Goal: Communication & Community: Answer question/provide support

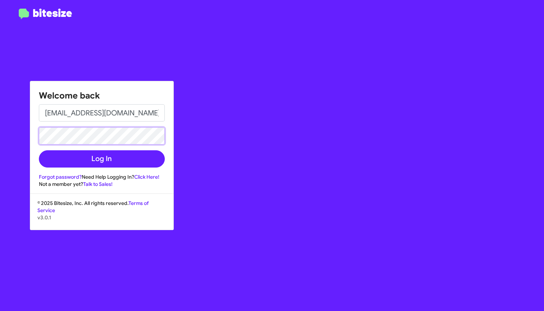
click at [101, 159] on button "Log In" at bounding box center [102, 158] width 126 height 17
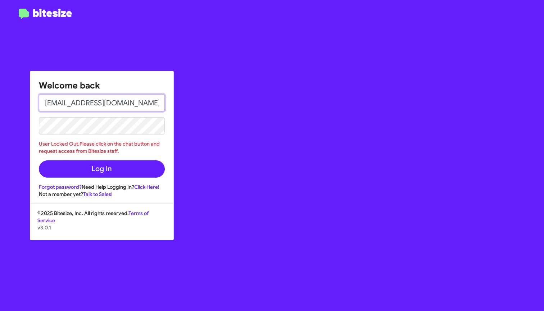
drag, startPoint x: 139, startPoint y: 104, endPoint x: 82, endPoint y: 103, distance: 57.2
click at [82, 103] on input "lbernardes8989@gmail.com" at bounding box center [102, 102] width 126 height 17
type input "lbernardes@thejeepstore.com"
click at [101, 169] on button "Log In" at bounding box center [102, 169] width 126 height 17
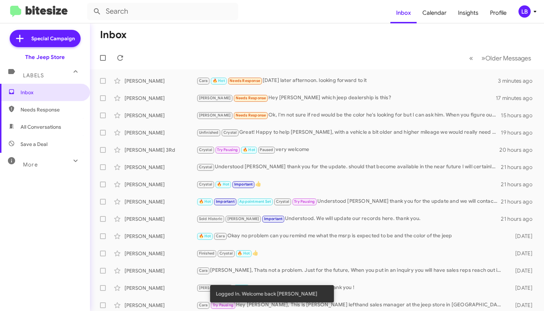
click at [198, 51] on mat-toolbar-row "« Previous » Next Older Messages" at bounding box center [317, 57] width 454 height 23
click at [288, 60] on mat-toolbar-row "« Previous » Next Older Messages" at bounding box center [317, 57] width 454 height 23
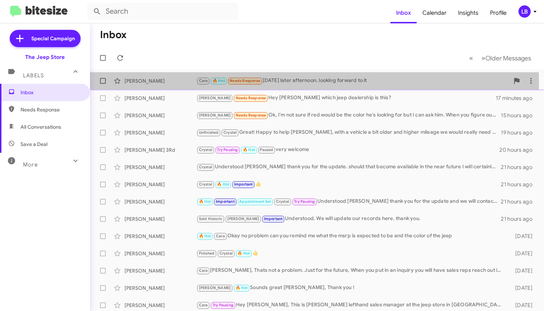
click at [161, 84] on div "[PERSON_NAME]" at bounding box center [161, 80] width 72 height 7
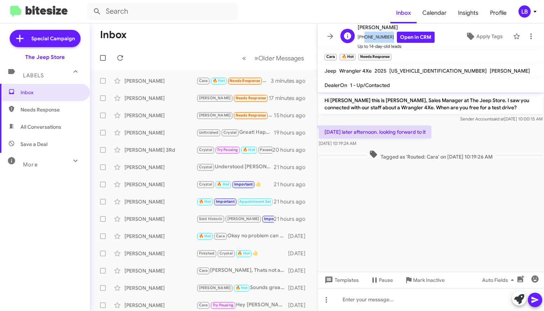
drag, startPoint x: 381, startPoint y: 39, endPoint x: 362, endPoint y: 39, distance: 18.7
click at [362, 39] on span "+19739806586 Open in CRM" at bounding box center [396, 37] width 77 height 11
copy span "9739806586"
click at [497, 150] on div "Tagged as 'Routed: Cara' on Aug 20, 2025 - 10:19:26 AM" at bounding box center [430, 155] width 227 height 13
click at [453, 136] on div "friday later afternoon. looking forward to it Aug 20, 2025, 10:19:24 AM" at bounding box center [430, 136] width 227 height 24
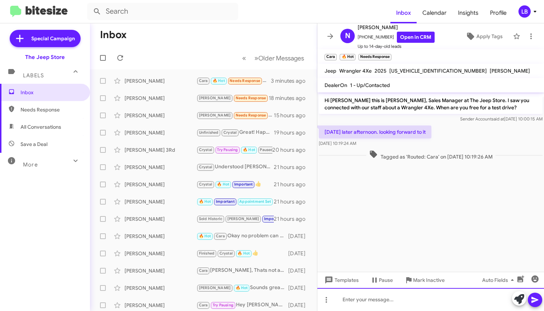
click at [405, 294] on div at bounding box center [430, 299] width 227 height 23
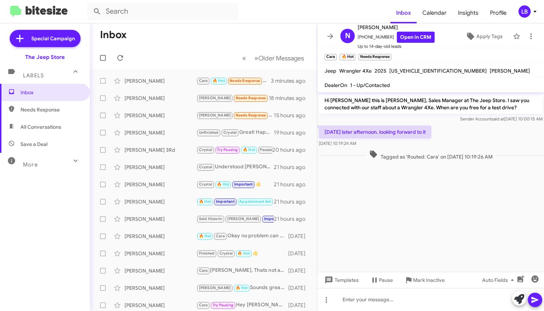
drag, startPoint x: 407, startPoint y: 226, endPoint x: 442, endPoint y: 152, distance: 81.6
click at [407, 226] on cdk-virtual-scroll-viewport "Hi Nicholas this is Michael Lefthand, Sales Manager at The Jeep Store. I saw yo…" at bounding box center [430, 182] width 227 height 180
click at [443, 150] on div "Tagged as 'Routed: Cara' on Aug 20, 2025 - 10:19:26 AM" at bounding box center [430, 155] width 227 height 13
click at [132, 98] on div "[PERSON_NAME]" at bounding box center [161, 98] width 72 height 7
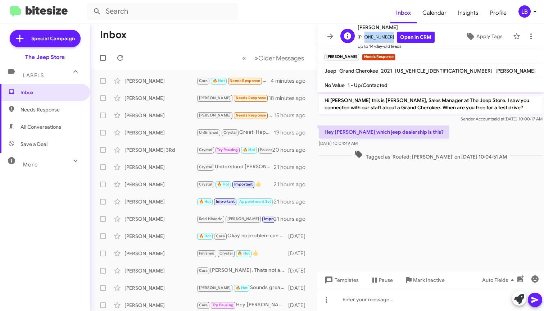
drag, startPoint x: 386, startPoint y: 37, endPoint x: 362, endPoint y: 40, distance: 23.9
click at [362, 40] on span "+19179450269 Open in CRM" at bounding box center [396, 37] width 77 height 11
copy span "9179450269"
drag, startPoint x: 374, startPoint y: 115, endPoint x: 434, endPoint y: 127, distance: 61.3
click at [374, 115] on div "Hi Charles this is Michael Lefthand, Sales Manager at The Jeep Store. I saw you…" at bounding box center [431, 108] width 224 height 29
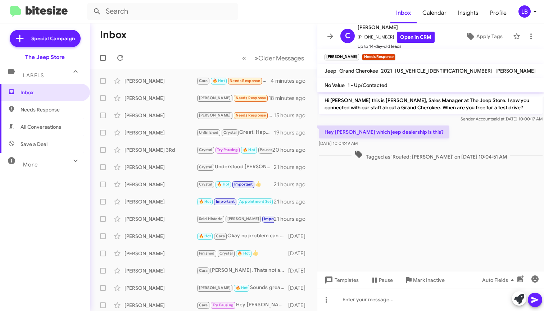
click at [456, 140] on div "Hey Micheal which jeep dealership is this? Aug 20, 2025, 10:04:49 AM" at bounding box center [430, 136] width 227 height 24
drag, startPoint x: 442, startPoint y: 146, endPoint x: 438, endPoint y: 130, distance: 16.2
click at [442, 145] on div "Hey Micheal which jeep dealership is this? Aug 20, 2025, 10:04:49 AM" at bounding box center [430, 136] width 227 height 24
click at [438, 129] on div "Hey Micheal which jeep dealership is this? Aug 20, 2025, 10:04:49 AM" at bounding box center [430, 136] width 227 height 24
click at [438, 131] on div "Hey Micheal which jeep dealership is this? Aug 20, 2025, 10:04:49 AM" at bounding box center [430, 136] width 227 height 24
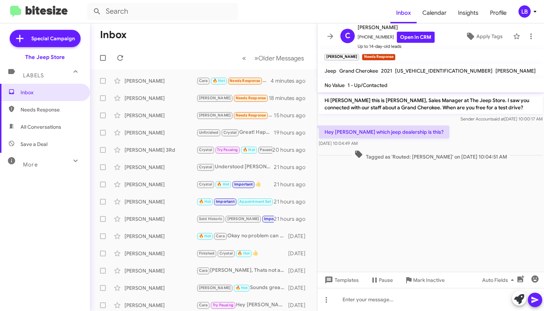
drag, startPoint x: 437, startPoint y: 124, endPoint x: 443, endPoint y: 119, distance: 8.1
click at [443, 119] on div "Hi Charles this is Michael Lefthand, Sales Manager at The Jeep Store. I saw you…" at bounding box center [430, 108] width 227 height 32
drag, startPoint x: 460, startPoint y: 120, endPoint x: 476, endPoint y: 154, distance: 38.2
click at [462, 124] on div "Hi Charles this is Michael Lefthand, Sales Manager at The Jeep Store. I saw you…" at bounding box center [430, 126] width 227 height 69
click at [477, 156] on span "Tagged as 'Routed: Andrew' on Aug 20, 2025 - 10:04:51 AM" at bounding box center [431, 155] width 158 height 10
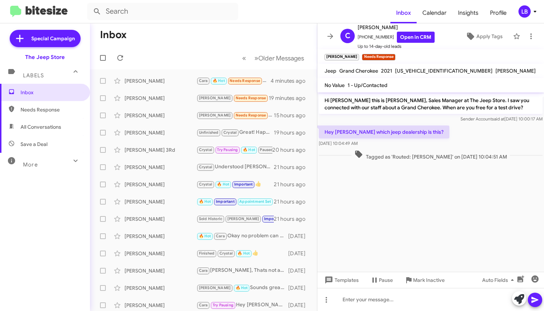
drag, startPoint x: 476, startPoint y: 157, endPoint x: 476, endPoint y: 140, distance: 16.9
click at [476, 157] on span "Tagged as 'Routed: Andrew' on Aug 20, 2025 - 10:04:51 AM" at bounding box center [431, 155] width 158 height 10
click at [476, 140] on div "Hey Micheal which jeep dealership is this? Aug 20, 2025, 10:04:49 AM" at bounding box center [430, 136] width 227 height 24
click at [430, 124] on div "Hey Micheal which jeep dealership is this? Aug 20, 2025, 10:04:49 AM" at bounding box center [430, 136] width 227 height 24
click at [260, 32] on mat-toolbar-row "Inbox" at bounding box center [203, 34] width 227 height 23
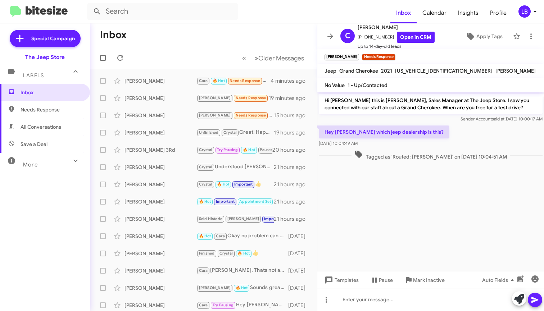
click at [272, 41] on mat-toolbar-row "Inbox" at bounding box center [203, 34] width 227 height 23
drag, startPoint x: 272, startPoint y: 41, endPoint x: 295, endPoint y: 55, distance: 27.4
click at [272, 41] on mat-toolbar-row "Inbox" at bounding box center [203, 34] width 227 height 23
click at [432, 143] on div "Hey Micheal which jeep dealership is this? Aug 20, 2025, 10:04:49 AM" at bounding box center [430, 136] width 227 height 24
click at [446, 132] on div "Hey Micheal which jeep dealership is this? Aug 20, 2025, 10:04:49 AM" at bounding box center [430, 136] width 227 height 24
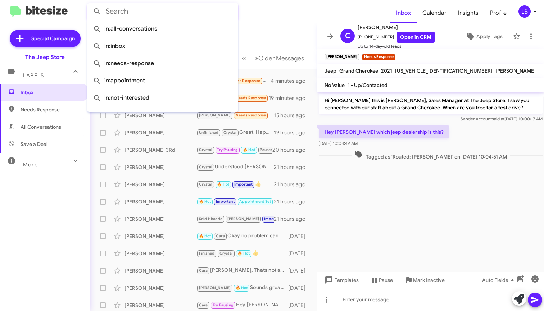
drag, startPoint x: 167, startPoint y: 18, endPoint x: 140, endPoint y: 0, distance: 32.4
click at [167, 18] on input "text" at bounding box center [162, 11] width 151 height 17
click at [267, 33] on mat-toolbar-row "Inbox" at bounding box center [203, 34] width 227 height 23
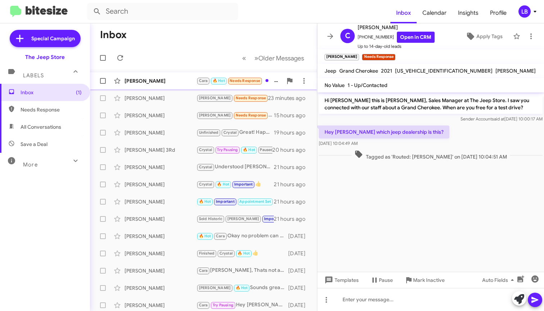
click at [172, 82] on div "[PERSON_NAME]" at bounding box center [161, 80] width 72 height 7
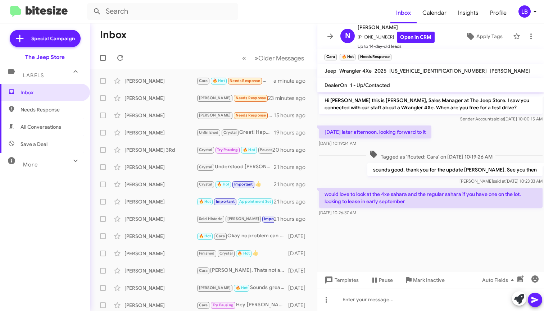
click at [476, 148] on div "friday later afternoon. looking forward to it Aug 20, 2025, 10:19:24 AM" at bounding box center [430, 136] width 227 height 24
click at [176, 103] on div "Charles Henriquez Andrew Needs Response Hey Micheal which jeep dealership is th…" at bounding box center [204, 98] width 216 height 14
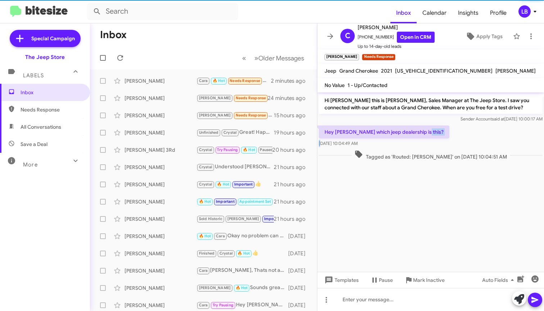
click at [411, 139] on div "Hey Micheal which jeep dealership is this? Aug 20, 2025, 10:04:49 AM" at bounding box center [384, 137] width 131 height 22
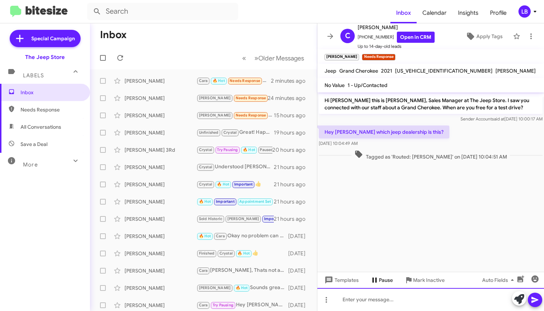
drag, startPoint x: 369, startPoint y: 309, endPoint x: 385, endPoint y: 283, distance: 30.9
click at [367, 309] on div at bounding box center [430, 299] width 227 height 23
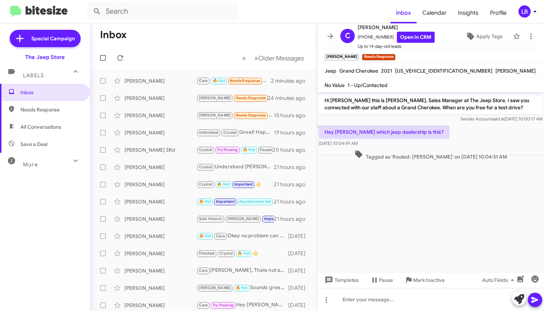
click at [417, 114] on p "Hi Charles this is Michael Lefthand, Sales Manager at The Jeep Store. I saw you…" at bounding box center [431, 104] width 224 height 20
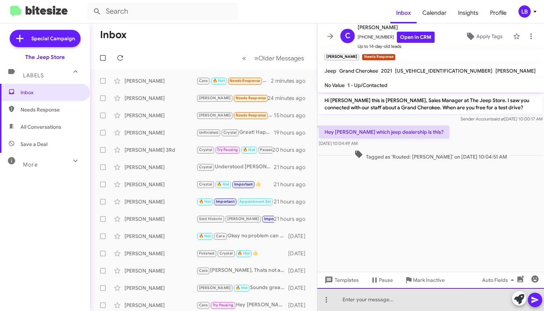
click at [412, 297] on div at bounding box center [430, 299] width 227 height 23
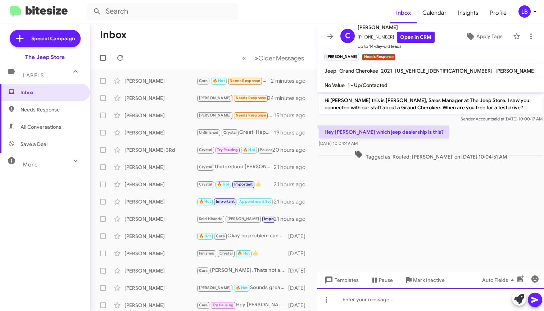
click at [399, 299] on div at bounding box center [430, 299] width 227 height 23
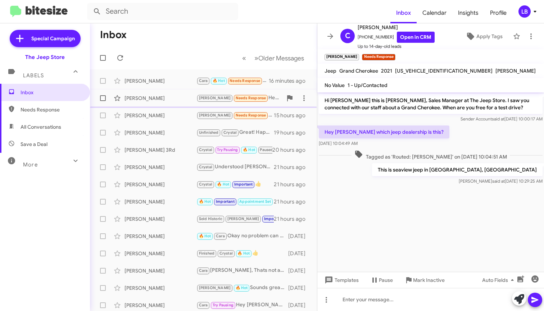
drag, startPoint x: 188, startPoint y: 55, endPoint x: 276, endPoint y: 95, distance: 96.8
click at [189, 56] on mat-toolbar-row "« Previous » Next Older Messages" at bounding box center [203, 57] width 227 height 23
click at [438, 134] on div "Hey Micheal which jeep dealership is this? Aug 20, 2025, 10:04:49 AM" at bounding box center [430, 136] width 227 height 24
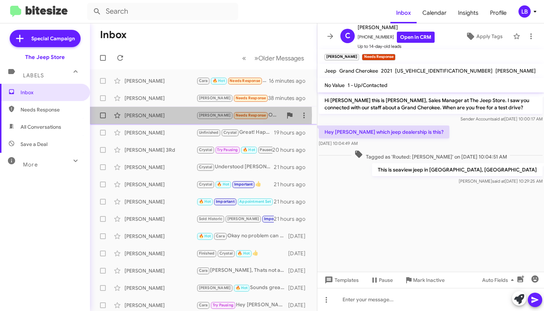
click at [150, 115] on div "[PERSON_NAME]" at bounding box center [161, 115] width 72 height 7
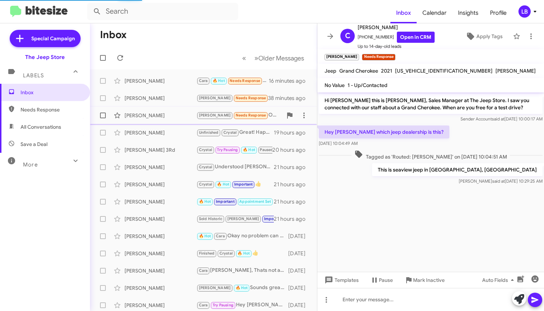
scroll to position [135, 0]
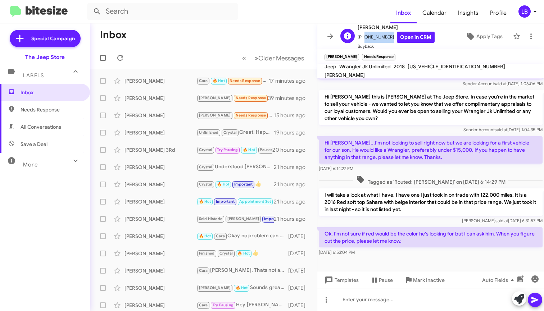
drag, startPoint x: 385, startPoint y: 37, endPoint x: 362, endPoint y: 39, distance: 23.1
click at [362, 39] on span "+12013100114 Open in CRM" at bounding box center [396, 37] width 77 height 11
click at [433, 262] on div at bounding box center [430, 265] width 227 height 14
click at [403, 256] on div "[DATE] 6:53:04 PM" at bounding box center [431, 252] width 224 height 7
click at [390, 182] on span "Tagged as 'Routed: [PERSON_NAME]' on [DATE] 6:14:29 PM" at bounding box center [430, 180] width 155 height 10
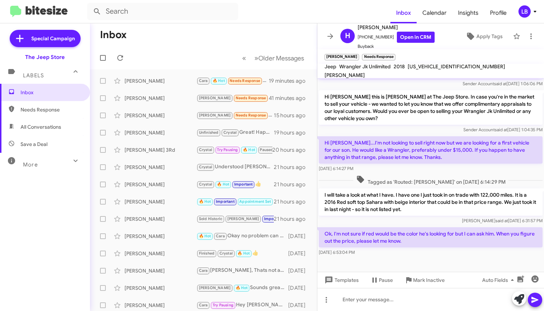
drag, startPoint x: 386, startPoint y: 123, endPoint x: 388, endPoint y: 134, distance: 10.9
click at [386, 123] on p "Hi [PERSON_NAME] this is [PERSON_NAME] at The Jeep Store. In case you're in the…" at bounding box center [431, 107] width 224 height 35
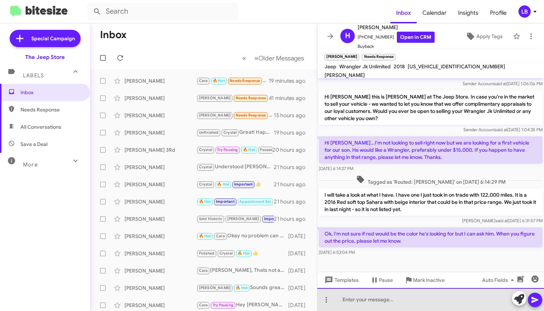
click at [391, 297] on div at bounding box center [430, 299] width 227 height 23
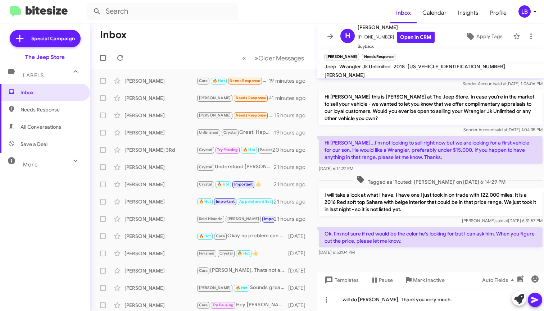
click at [532, 299] on icon at bounding box center [535, 300] width 7 height 6
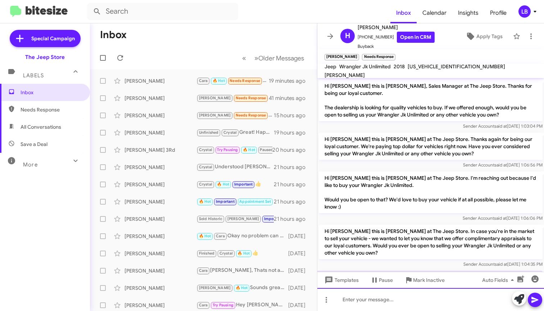
scroll to position [161, 0]
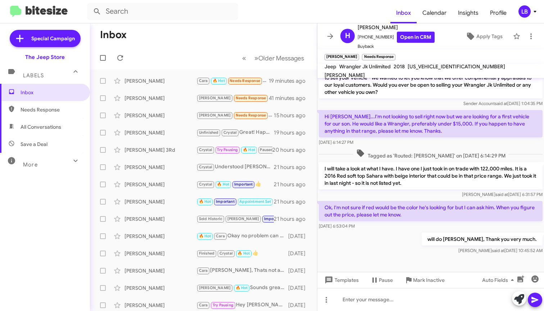
click at [114, 22] on mat-toolbar "Inbox Calendar Insights Profile LB" at bounding box center [272, 11] width 544 height 23
click at [169, 45] on mat-toolbar-row "Inbox" at bounding box center [203, 34] width 227 height 23
drag, startPoint x: 170, startPoint y: 49, endPoint x: 142, endPoint y: 27, distance: 35.3
click at [169, 49] on mat-toolbar-row "« Previous » Next Older Messages" at bounding box center [203, 57] width 227 height 23
click at [115, 0] on mat-toolbar "Inbox Calendar Insights Profile LB" at bounding box center [272, 11] width 544 height 23
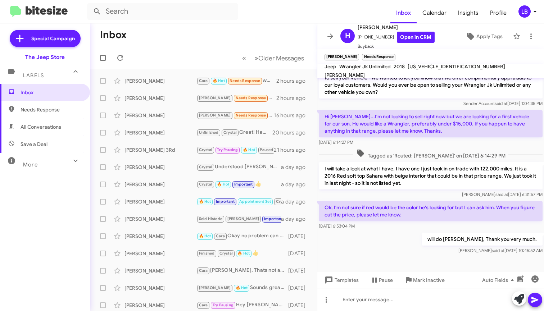
click at [176, 1] on mat-toolbar "Inbox Calendar Insights Profile LB" at bounding box center [272, 11] width 544 height 23
click at [227, 37] on mat-toolbar-row "Inbox" at bounding box center [203, 34] width 227 height 23
click at [160, 57] on mat-toolbar-row "« Previous » Next Older Messages" at bounding box center [203, 57] width 227 height 23
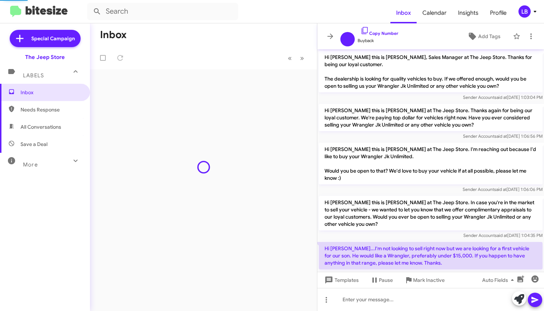
scroll to position [132, 0]
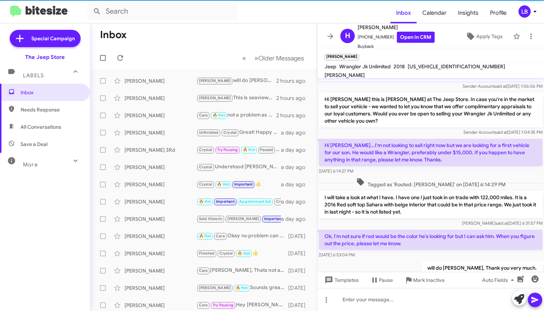
click at [178, 61] on mat-toolbar-row "« Previous » Next Older Messages" at bounding box center [203, 57] width 227 height 23
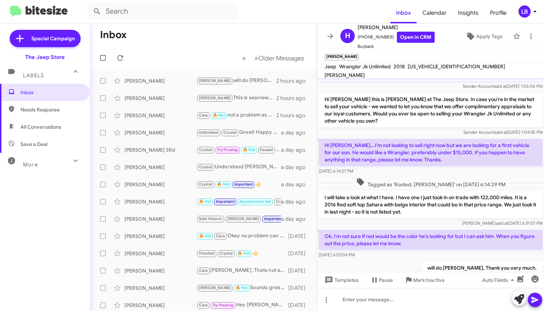
click at [49, 130] on span "All Conversations" at bounding box center [41, 126] width 41 height 7
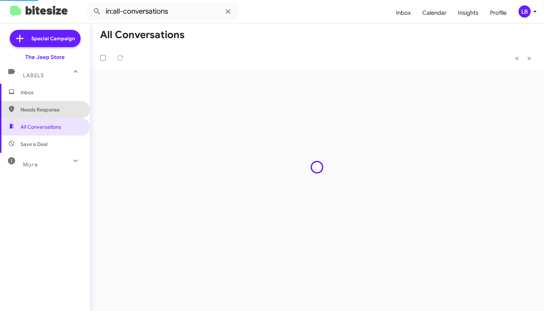
click at [49, 109] on span "Needs Response" at bounding box center [51, 109] width 61 height 7
type input "in:needs-response"
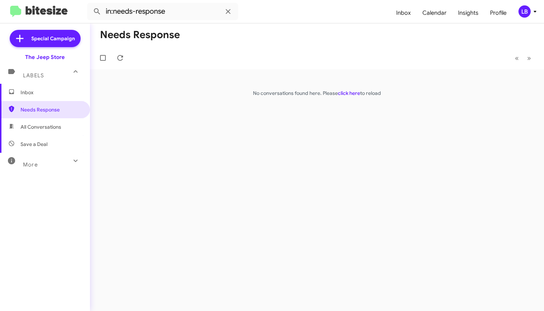
click at [44, 96] on span "Inbox" at bounding box center [45, 92] width 90 height 17
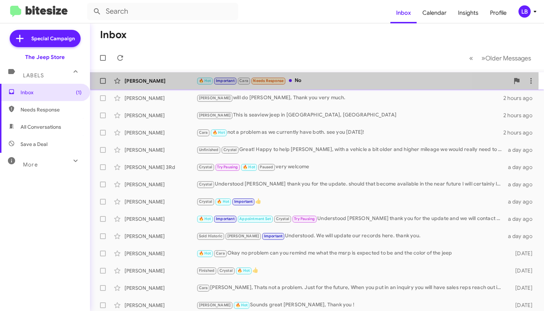
click at [140, 80] on div "[PERSON_NAME]" at bounding box center [161, 80] width 72 height 7
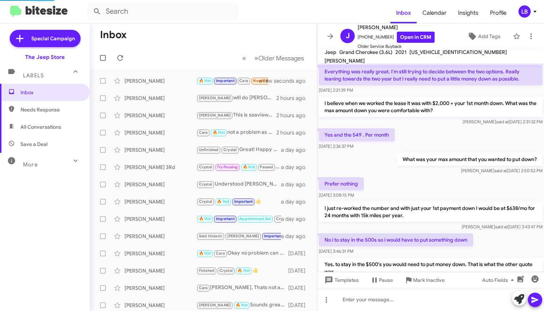
scroll to position [481, 0]
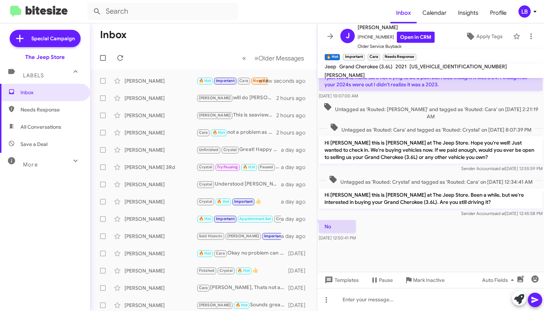
click at [412, 187] on div "Untagged as 'Routed: Crystal' and tagged as 'Routed: Cara' on [DATE] 12:34:41 AM" at bounding box center [430, 180] width 227 height 13
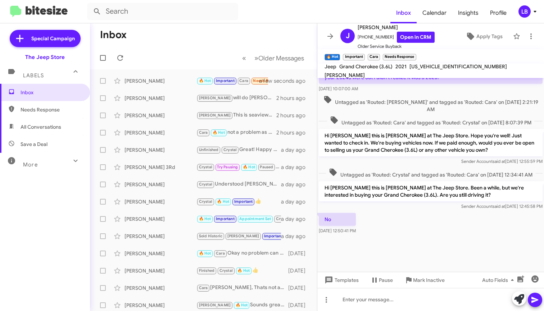
click at [397, 233] on div "No [DATE] 12:50:41 PM" at bounding box center [430, 224] width 227 height 24
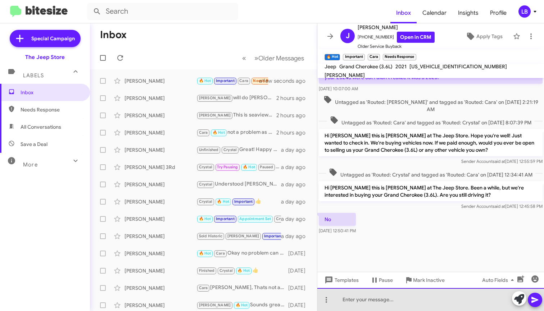
click at [374, 302] on div at bounding box center [430, 299] width 227 height 23
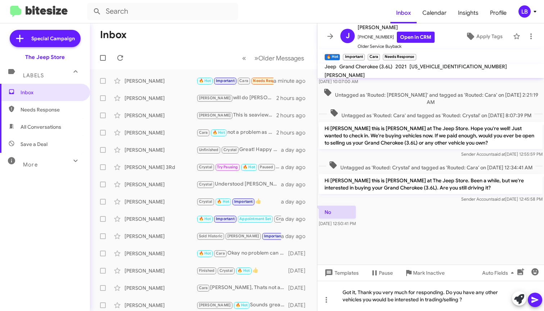
click at [537, 298] on icon at bounding box center [535, 300] width 9 height 9
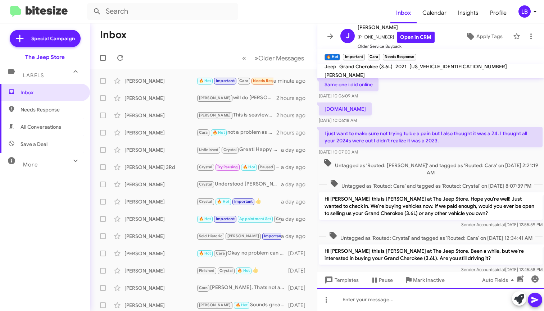
scroll to position [691, 0]
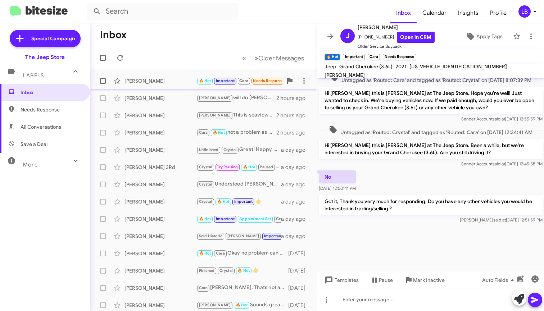
drag, startPoint x: 414, startPoint y: 158, endPoint x: 259, endPoint y: 85, distance: 171.0
click at [414, 157] on p "Hi [PERSON_NAME] this is [PERSON_NAME] at The Jeep Store. Been a while, but we'…" at bounding box center [431, 149] width 224 height 20
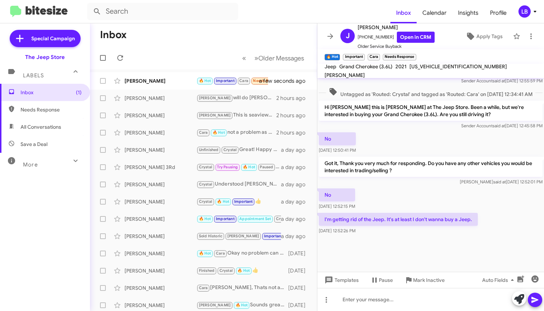
scroll to position [502, 0]
click at [403, 193] on div "No [DATE] 12:52:15 PM" at bounding box center [430, 199] width 227 height 24
click at [398, 133] on div "No [DATE] 12:50:41 PM" at bounding box center [430, 143] width 227 height 24
click at [411, 196] on div "No [DATE] 12:52:15 PM" at bounding box center [430, 199] width 227 height 24
click at [399, 256] on div at bounding box center [430, 254] width 227 height 36
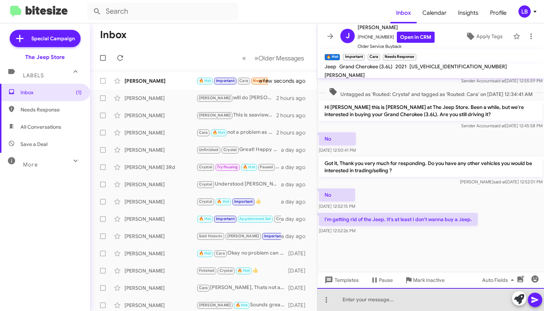
click at [391, 301] on div at bounding box center [430, 299] width 227 height 23
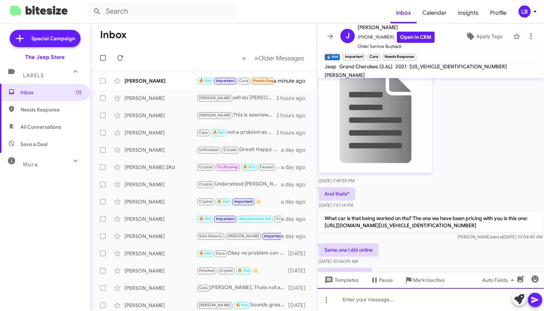
scroll to position [769, 0]
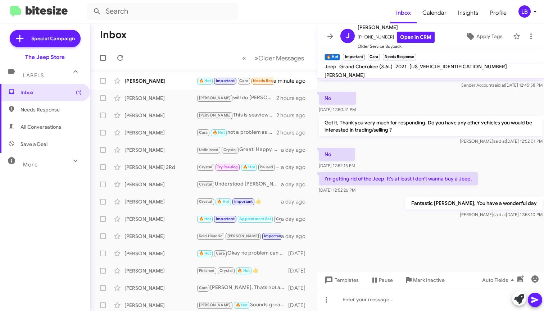
click at [462, 149] on div "No [DATE] 12:52:15 PM" at bounding box center [430, 158] width 227 height 24
click at [424, 280] on span "Mark Inactive" at bounding box center [429, 280] width 32 height 13
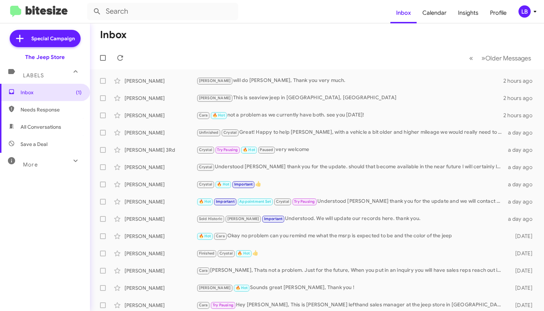
click at [324, 54] on mat-toolbar-row "« Previous » Next Older Messages" at bounding box center [317, 57] width 454 height 23
click at [58, 90] on span "Inbox (1)" at bounding box center [51, 92] width 61 height 7
click at [47, 127] on span "All Conversations" at bounding box center [41, 126] width 41 height 7
type input "in:all-conversations"
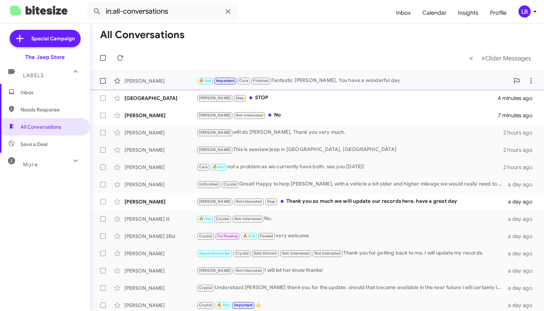
click at [162, 82] on div "[PERSON_NAME]" at bounding box center [161, 80] width 72 height 7
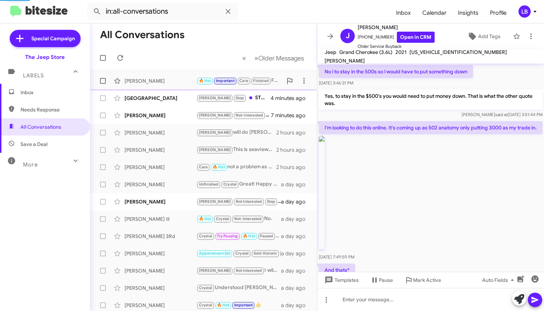
scroll to position [458, 0]
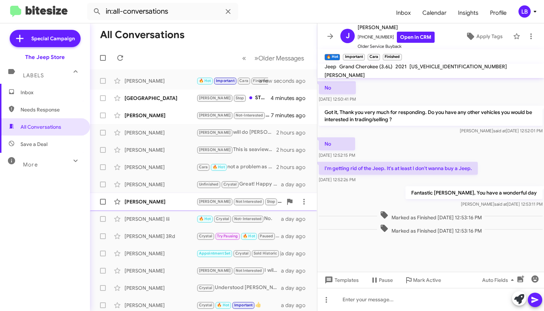
click at [150, 205] on div "Michael Vaccaro" at bounding box center [161, 201] width 72 height 7
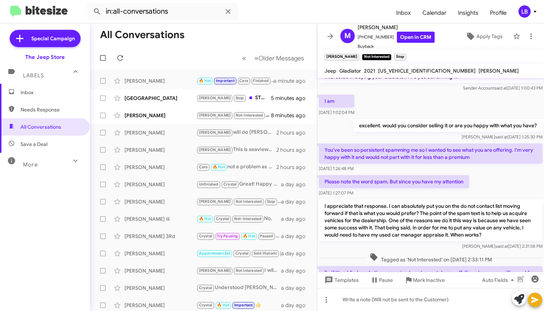
scroll to position [433, 0]
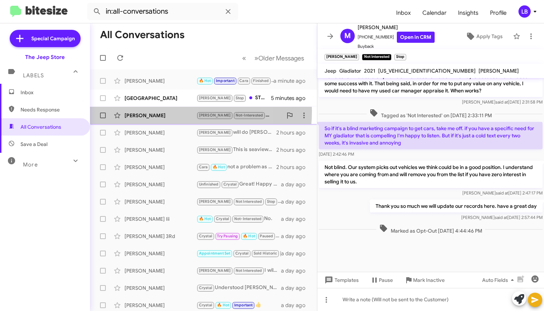
click at [155, 111] on div "Theo Mcgowan Andrew Not-Interested No 8 minutes ago" at bounding box center [204, 115] width 216 height 14
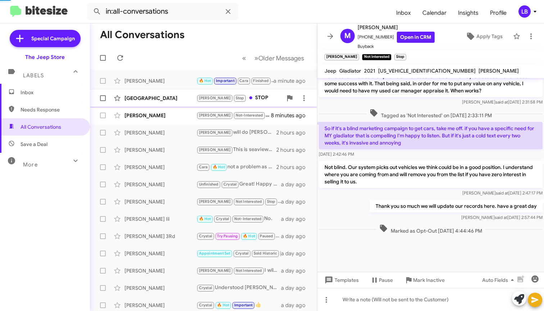
scroll to position [416, 0]
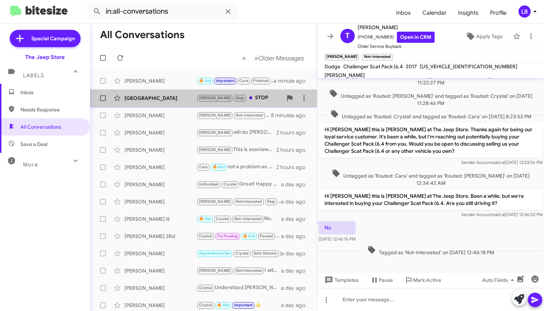
click at [252, 97] on div "Andrew Stop STOP" at bounding box center [239, 98] width 86 height 8
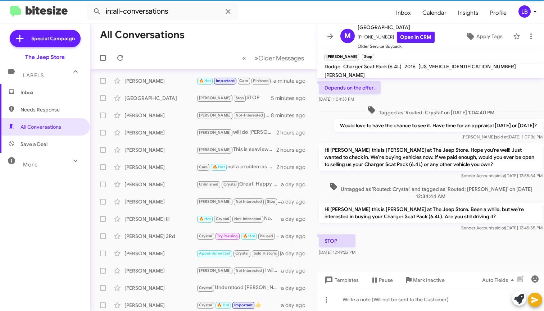
scroll to position [1, 0]
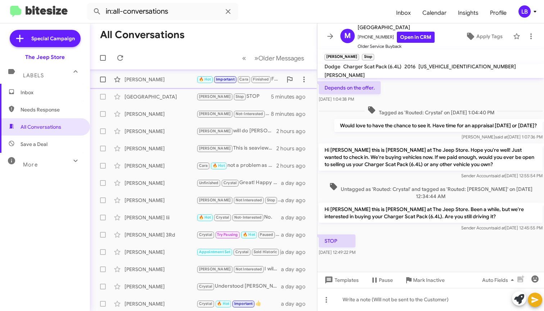
click at [169, 80] on div "[PERSON_NAME]" at bounding box center [161, 79] width 72 height 7
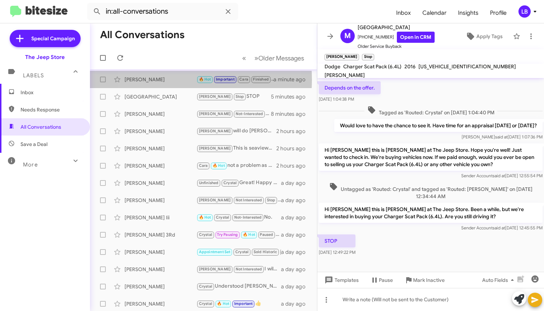
scroll to position [123, 0]
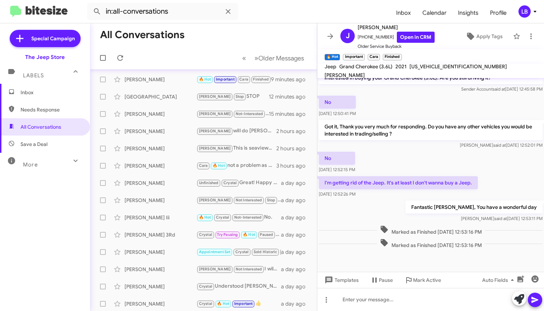
click at [322, 2] on mat-toolbar "in:all-conversations Inbox Calendar Insights Profile LB" at bounding box center [272, 11] width 544 height 23
click at [223, 49] on mat-toolbar-row "« Previous » Next Older Messages" at bounding box center [203, 57] width 227 height 23
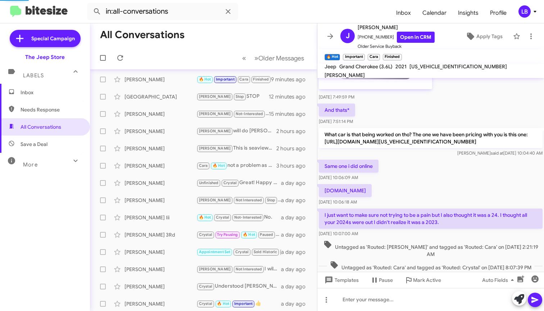
scroll to position [1126, 0]
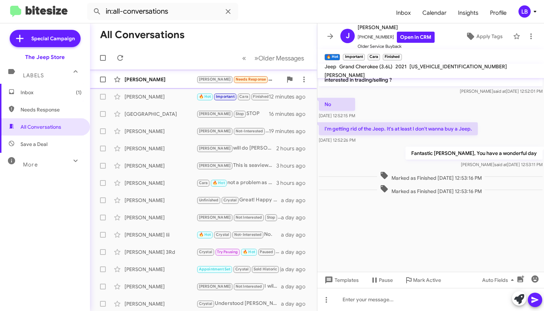
click at [158, 79] on div "Edwin Robinson" at bounding box center [161, 79] width 72 height 7
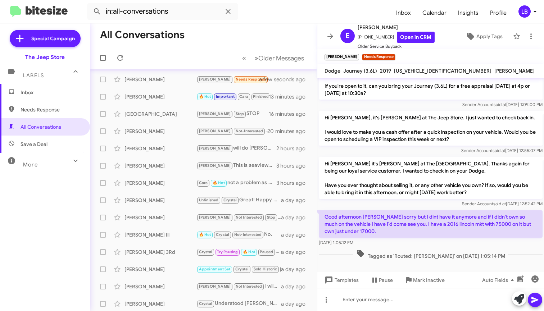
click at [384, 99] on p "Hi Edwin this is Michael Lefthand at The Jeep Store. I wanted to let you know t…" at bounding box center [431, 75] width 224 height 49
drag, startPoint x: 386, startPoint y: 38, endPoint x: 363, endPoint y: 39, distance: 23.4
click at [363, 39] on span "+17326209562 Open in CRM" at bounding box center [396, 37] width 77 height 11
copy span "7326209562"
click at [402, 254] on span "Tagged as 'Routed: Andrew' on Aug 20, 2025 - 1:05:14 PM" at bounding box center [430, 254] width 155 height 10
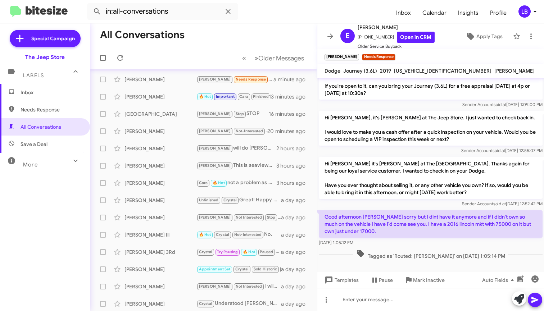
click at [396, 204] on div "Sender Account said at Aug 20, 2025, 12:52:42 PM" at bounding box center [431, 203] width 224 height 7
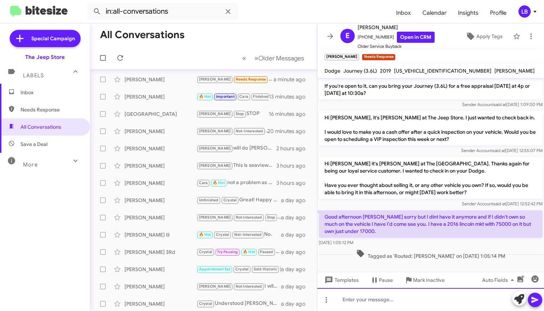
click at [375, 301] on div at bounding box center [430, 299] width 227 height 23
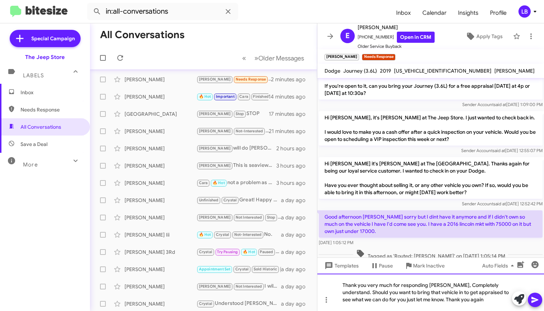
scroll to position [81, 0]
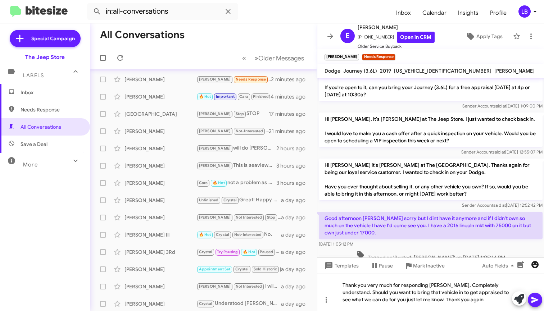
click at [541, 267] on span "button" at bounding box center [535, 265] width 14 height 9
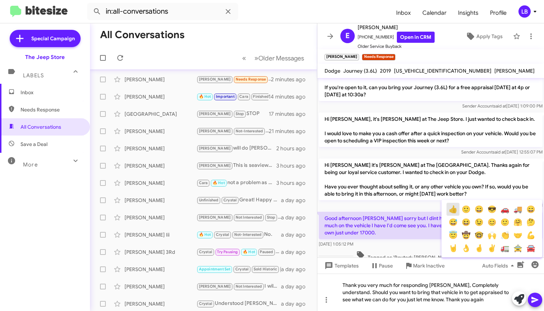
click at [455, 207] on button "👍" at bounding box center [453, 209] width 13 height 13
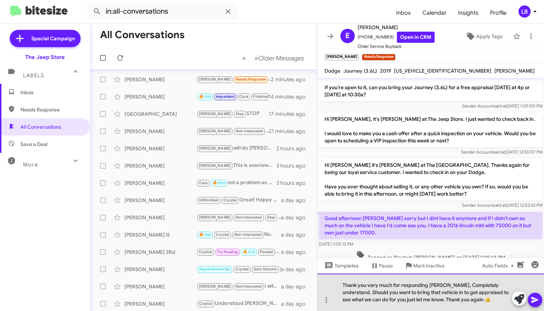
click at [484, 301] on div "Thank you very much for responding Edwin, Completely understand. Should you wan…" at bounding box center [430, 292] width 227 height 37
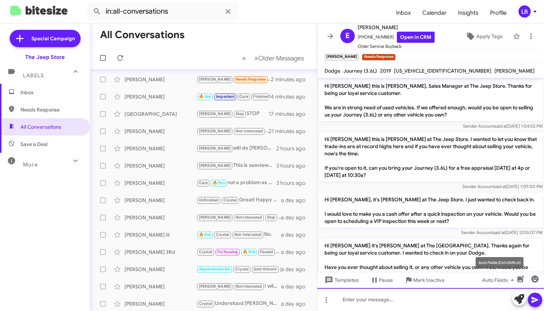
scroll to position [123, 0]
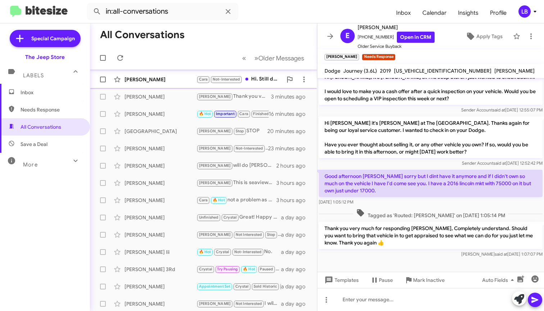
click at [148, 76] on div "Chris Lopazanski Cara Not-Interested Hi. Still driving it, not interested selli…" at bounding box center [204, 79] width 216 height 14
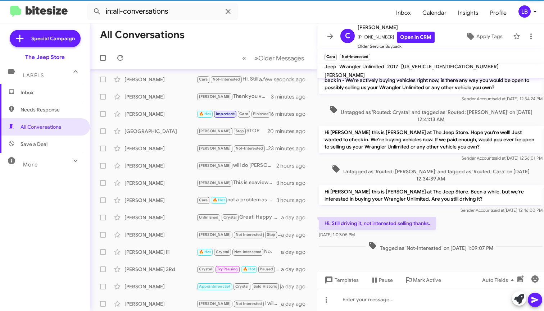
scroll to position [507, 0]
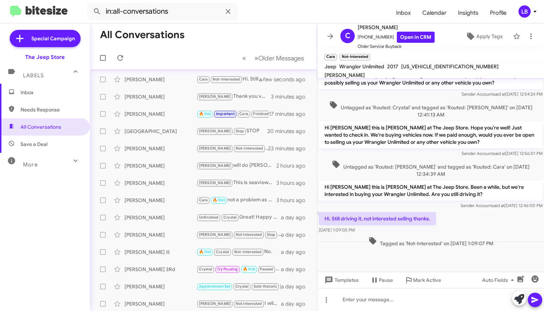
click at [467, 235] on div "Tagged as 'Not-Interested' on Aug 20, 2025 - 1:09:07 PM" at bounding box center [430, 241] width 227 height 13
click at [357, 280] on span "Templates" at bounding box center [341, 280] width 36 height 13
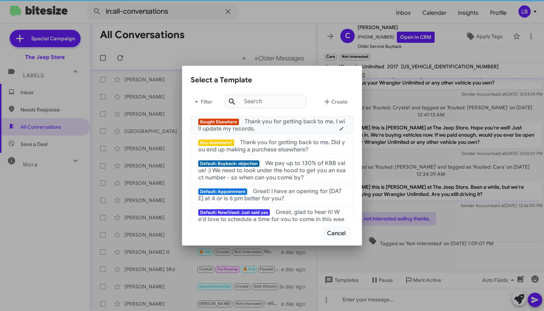
click at [289, 124] on span "Thank you for getting back to me. I will update my records." at bounding box center [271, 125] width 147 height 14
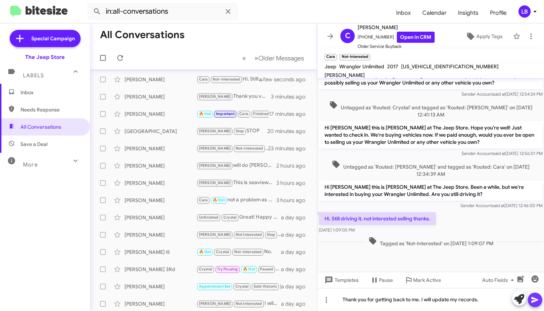
click at [538, 304] on icon at bounding box center [535, 300] width 9 height 9
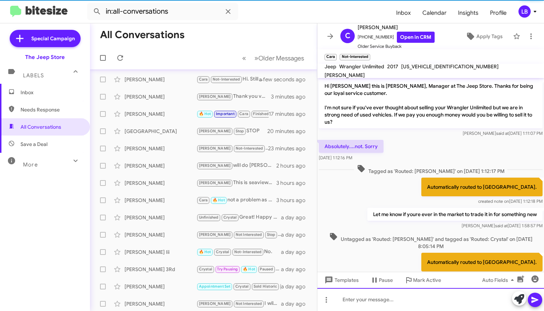
scroll to position [533, 0]
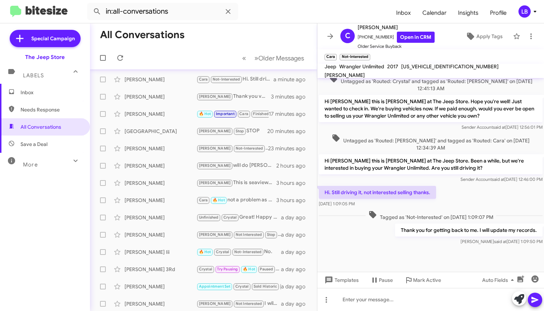
drag, startPoint x: 486, startPoint y: 168, endPoint x: 459, endPoint y: 155, distance: 30.3
click at [486, 185] on div "Hi. Still driving it, not interested selling thanks. Aug 20, 2025, 1:09:05 PM" at bounding box center [430, 197] width 227 height 24
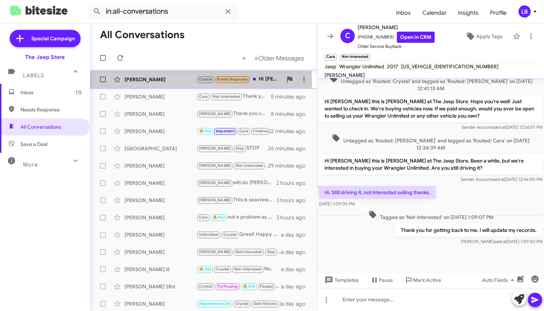
click at [137, 82] on div "Kailyn Obrien" at bounding box center [161, 79] width 72 height 7
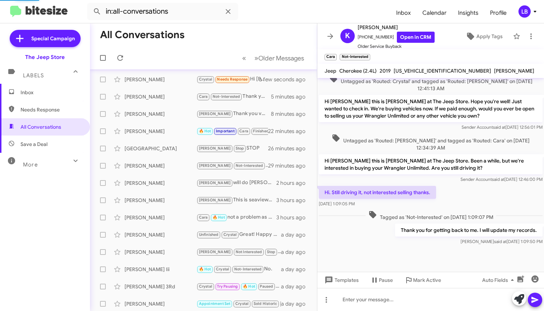
scroll to position [77, 0]
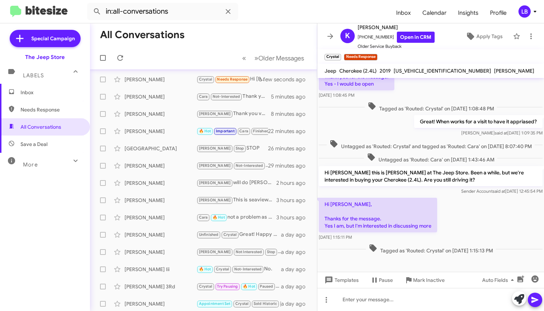
click at [484, 224] on div "Hi Michael, Thanks for the message. Yes I am, but I'm interested in discussing …" at bounding box center [430, 219] width 227 height 46
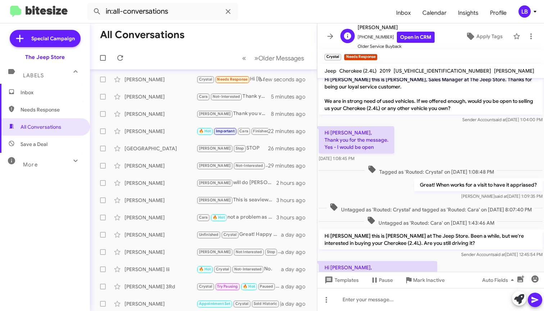
drag, startPoint x: 386, startPoint y: 36, endPoint x: 361, endPoint y: 41, distance: 26.0
click at [361, 41] on span "+19082161926 Open in CRM" at bounding box center [396, 37] width 77 height 11
copy span "19082161926"
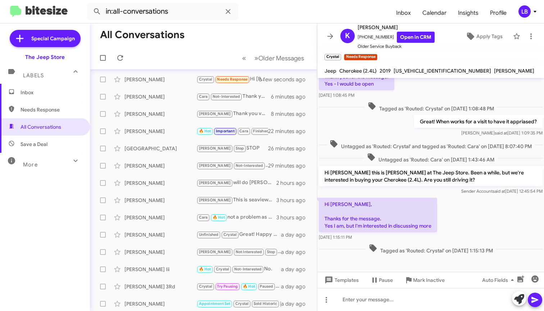
click at [510, 235] on div "Hi Michael, Thanks for the message. Yes I am, but I'm interested in discussing …" at bounding box center [430, 219] width 227 height 46
click at [370, 128] on div "Great! When works for a visit to have it appriased? Mike said at Aug 14, 2024, …" at bounding box center [430, 126] width 227 height 24
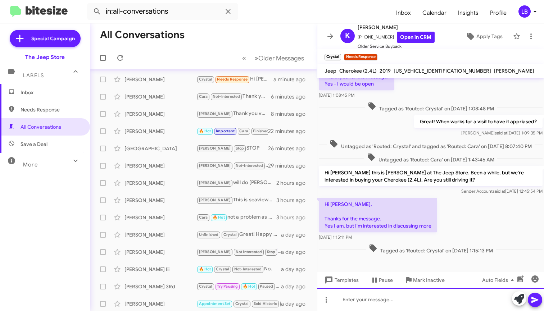
click at [393, 303] on div at bounding box center [430, 299] width 227 height 23
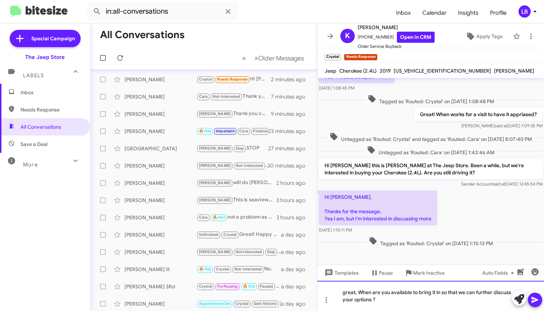
scroll to position [68, 0]
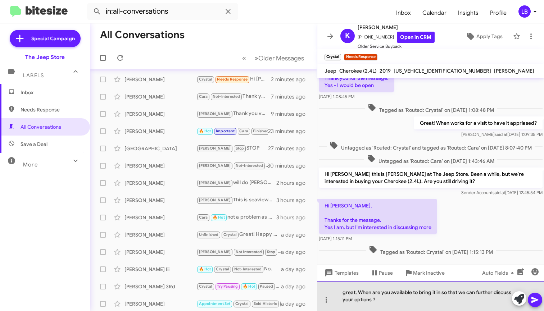
click at [344, 288] on div "great, When are you available to bring it in so that we can further discuss you…" at bounding box center [430, 296] width 227 height 30
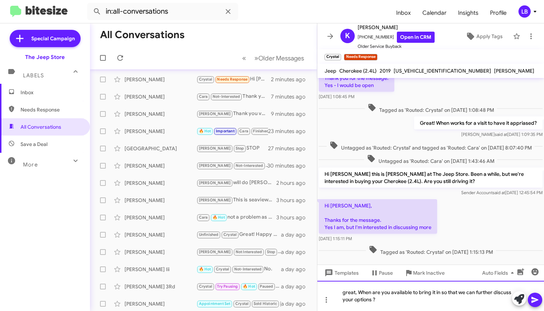
click at [344, 286] on div "great, When are you available to bring it in so that we can further discuss you…" at bounding box center [430, 296] width 227 height 30
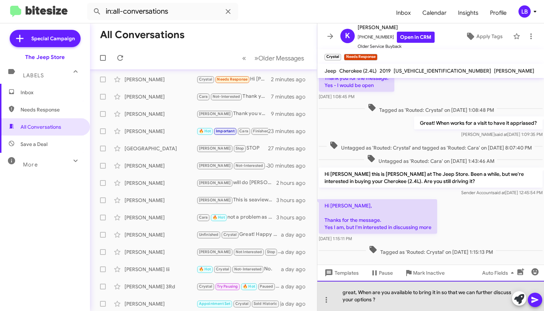
click at [348, 288] on div "great, When are you available to bring it in so that we can further discuss you…" at bounding box center [430, 296] width 227 height 30
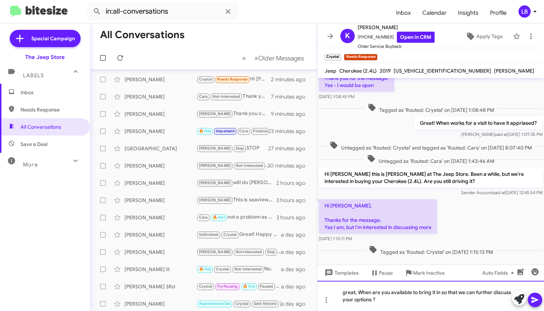
click at [345, 288] on div "great, When are you available to bring it in so that we can further discuss you…" at bounding box center [430, 296] width 227 height 30
click at [414, 300] on div "Great, When are you available to bring it in so that we can further discuss you…" at bounding box center [430, 296] width 227 height 30
click at [490, 300] on div "Great, When are you available to bring it in so that we can further discuss you…" at bounding box center [430, 296] width 227 height 30
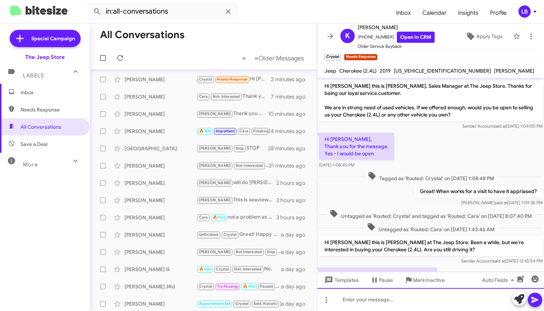
scroll to position [110, 0]
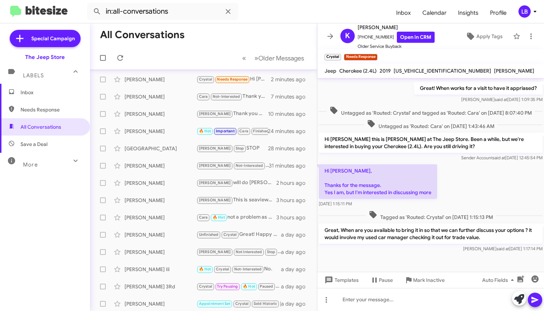
click at [461, 96] on div "Mike said at Aug 14, 2024, 1:09:35 PM" at bounding box center [478, 99] width 128 height 7
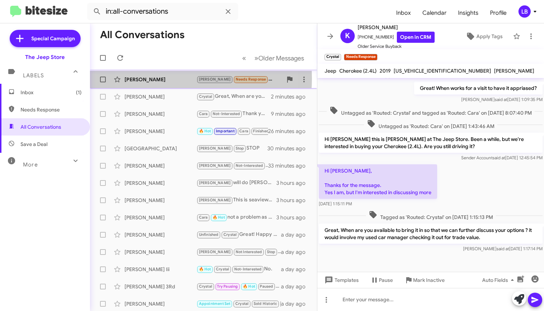
click at [168, 78] on div "Edwin Robinson" at bounding box center [161, 79] width 72 height 7
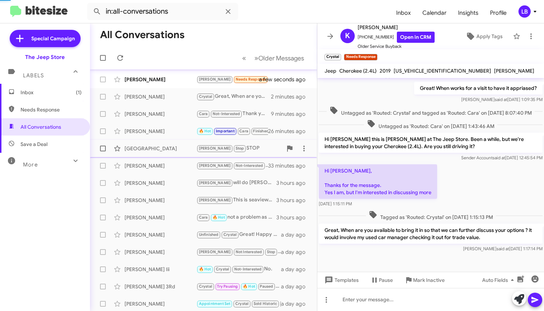
scroll to position [149, 0]
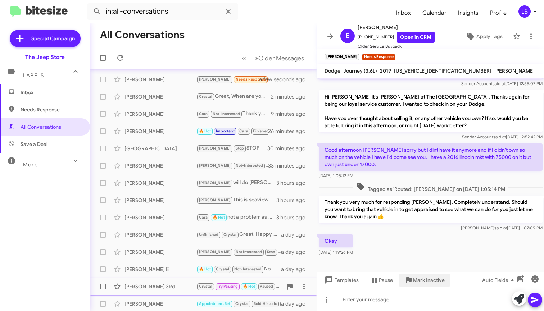
click at [419, 280] on span "Mark Inactive" at bounding box center [429, 280] width 32 height 13
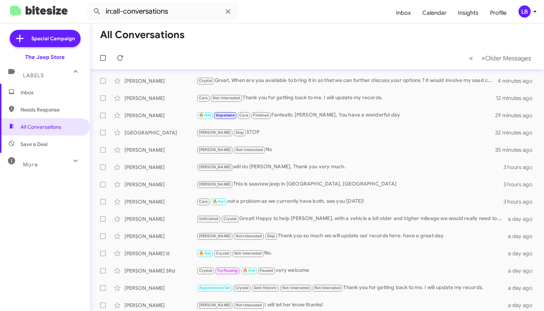
scroll to position [1, 0]
click at [336, 41] on mat-toolbar-row "All Conversations" at bounding box center [317, 34] width 454 height 23
click at [230, 14] on icon at bounding box center [228, 11] width 5 height 5
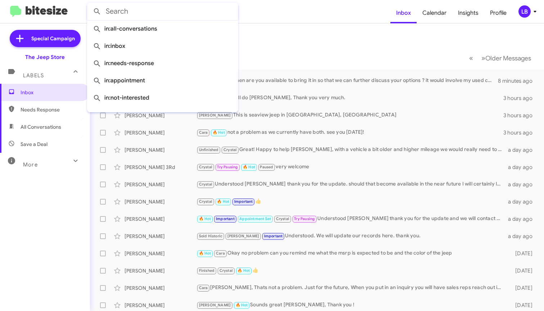
click at [310, 40] on mat-toolbar-row "Inbox" at bounding box center [317, 34] width 454 height 23
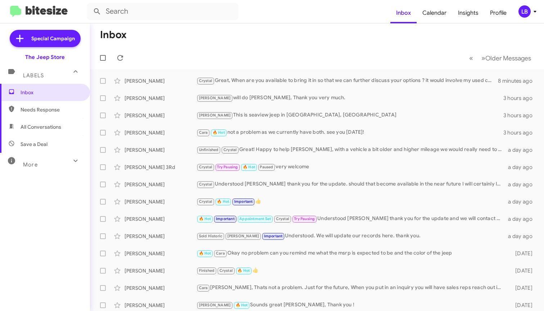
click at [42, 110] on span "Needs Response" at bounding box center [51, 109] width 61 height 7
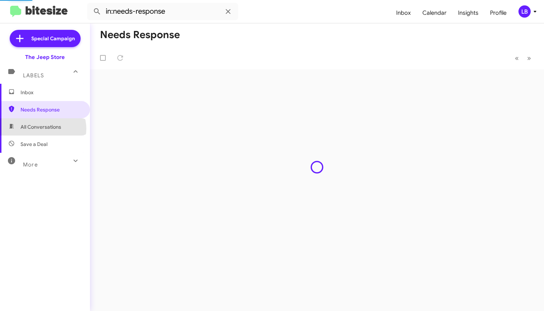
click at [42, 129] on span "All Conversations" at bounding box center [41, 126] width 41 height 7
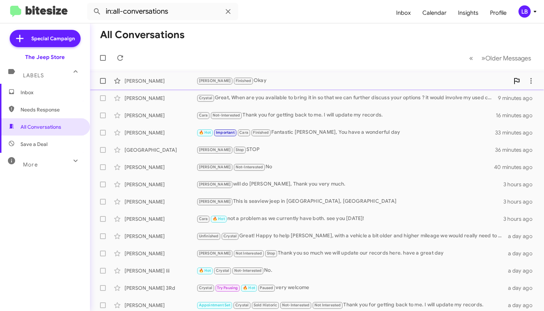
click at [290, 78] on div "Andrew Finished Okay" at bounding box center [352, 81] width 313 height 8
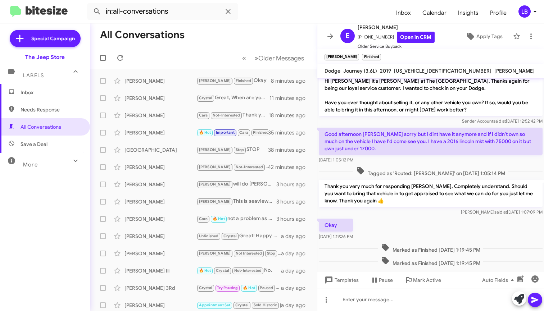
scroll to position [179, 0]
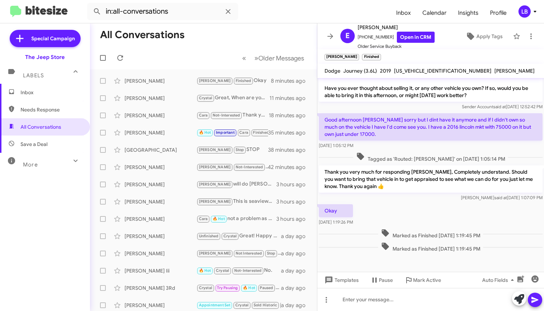
click at [414, 148] on div "Aug 20, 2025, 1:05:12 PM" at bounding box center [431, 145] width 224 height 7
click at [49, 113] on span "Needs Response" at bounding box center [45, 109] width 90 height 17
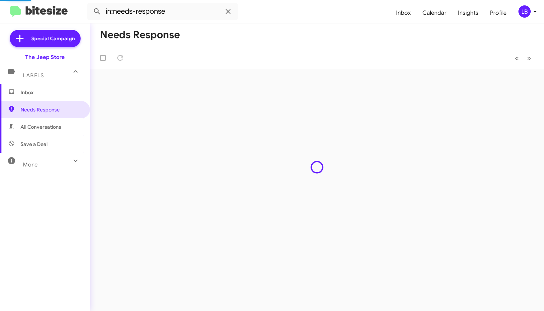
click at [45, 123] on span "All Conversations" at bounding box center [45, 126] width 90 height 17
type input "in:all-conversations"
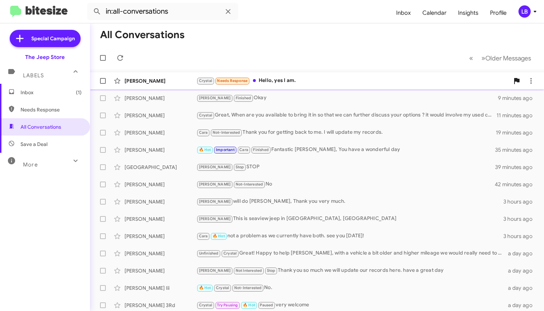
click at [286, 74] on div "Diane Scott Crystal Needs Response Hello, yes I am. 3 minutes ago" at bounding box center [317, 81] width 443 height 14
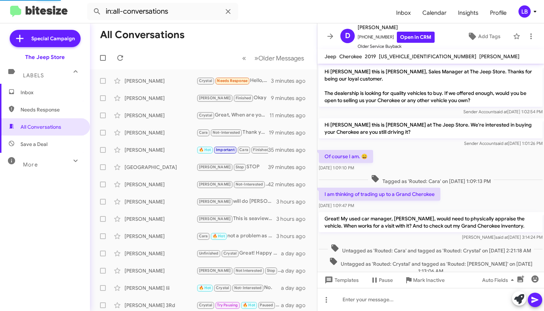
scroll to position [349, 0]
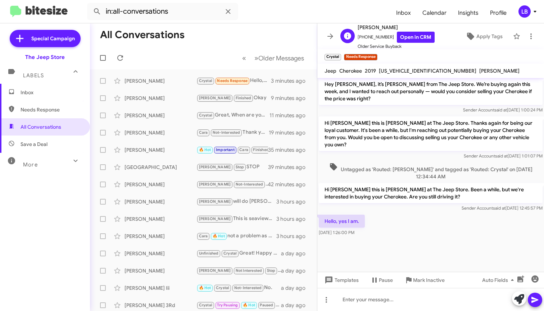
drag, startPoint x: 386, startPoint y: 37, endPoint x: 362, endPoint y: 40, distance: 24.3
click at [362, 40] on span "+19739461806 Open in CRM" at bounding box center [396, 37] width 77 height 11
copy span "9739461806"
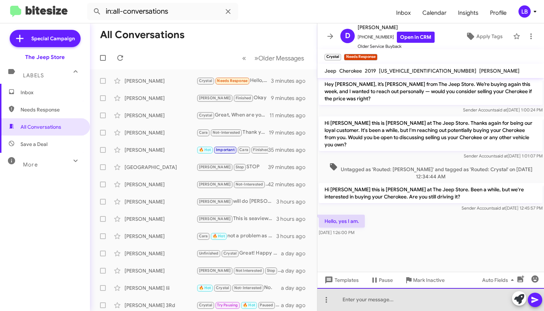
click at [396, 298] on div at bounding box center [430, 299] width 227 height 23
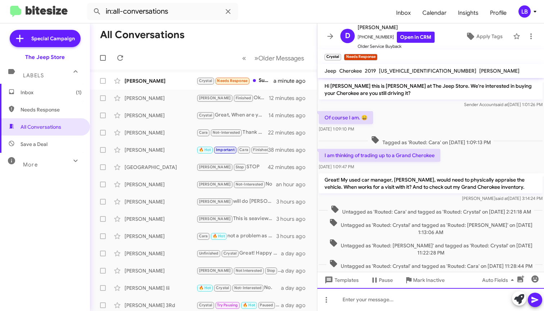
scroll to position [368, 0]
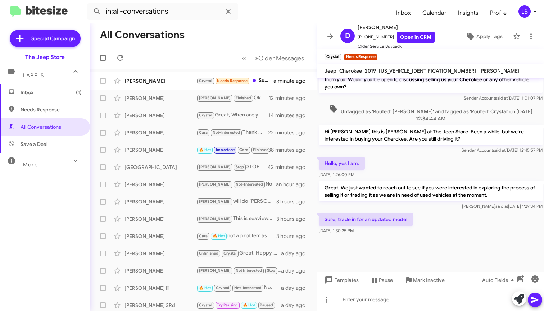
drag, startPoint x: 456, startPoint y: 221, endPoint x: 445, endPoint y: 195, distance: 27.9
click at [456, 217] on div "Sure, trade in for an updated model Aug 20, 2025, 1:30:25 PM" at bounding box center [430, 224] width 227 height 24
click at [433, 165] on div "Hello, yes I am. Aug 20, 2025, 1:26:00 PM" at bounding box center [430, 167] width 227 height 24
drag, startPoint x: 428, startPoint y: 234, endPoint x: 414, endPoint y: 183, distance: 52.5
click at [426, 229] on div "Sure, trade in for an updated model Aug 20, 2025, 1:30:25 PM" at bounding box center [430, 224] width 227 height 24
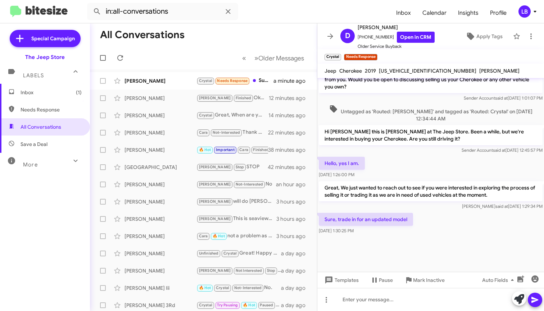
drag, startPoint x: 412, startPoint y: 235, endPoint x: 411, endPoint y: 256, distance: 20.2
click at [412, 244] on cdk-virtual-scroll-viewport "Hi Diane this is Michael Lefthand at The Jeep Store. We're interested in buying…" at bounding box center [430, 175] width 227 height 194
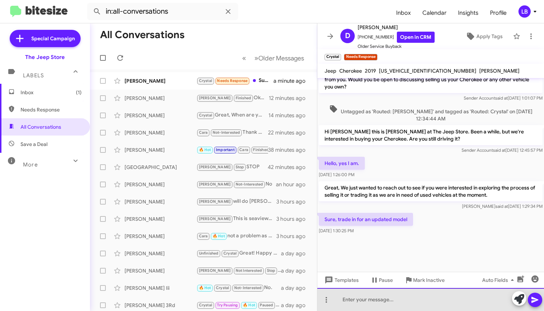
drag, startPoint x: 401, startPoint y: 299, endPoint x: 431, endPoint y: 193, distance: 110.7
click at [401, 299] on div at bounding box center [430, 299] width 227 height 23
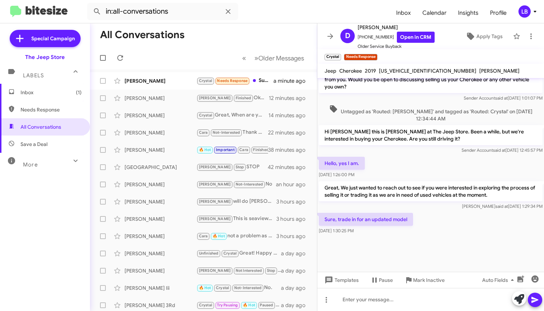
click at [407, 114] on span "Untagged as 'Routed: Andrew' and tagged as 'Routed: Crystal' on Aug 20, 2025 - …" at bounding box center [431, 114] width 224 height 18
click at [427, 173] on div "Hello, yes I am. Aug 20, 2025, 1:26:00 PM" at bounding box center [430, 167] width 227 height 24
click at [478, 160] on div "Hello, yes I am. Aug 20, 2025, 1:26:00 PM" at bounding box center [430, 167] width 227 height 24
click at [433, 231] on div "Sure, trade in for an updated model Aug 20, 2025, 1:30:25 PM" at bounding box center [430, 224] width 227 height 24
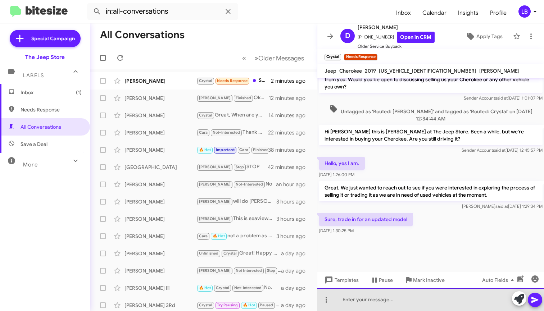
click at [412, 304] on div at bounding box center [430, 299] width 227 height 23
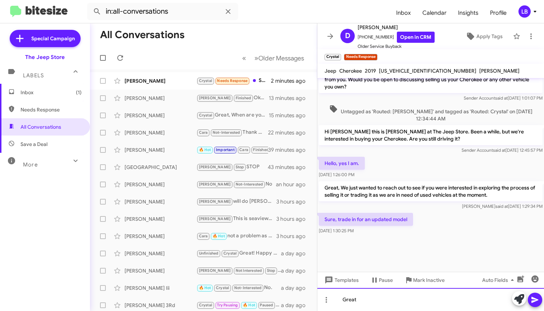
click at [366, 302] on div "Great" at bounding box center [430, 299] width 227 height 23
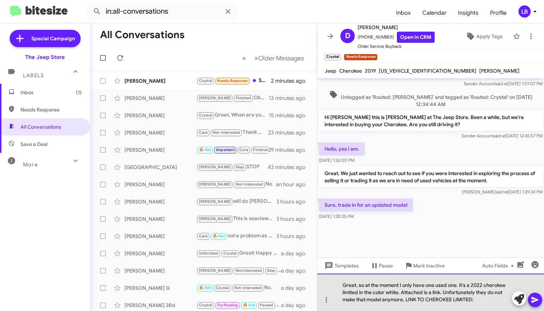
click at [426, 300] on div "Great, so at the moment I only have one used one. it's a 2022 cherokee limited …" at bounding box center [430, 292] width 227 height 37
click at [494, 298] on div "Great, so at the moment I only have one used one. it's a 2022 cherokee limited …" at bounding box center [430, 292] width 227 height 37
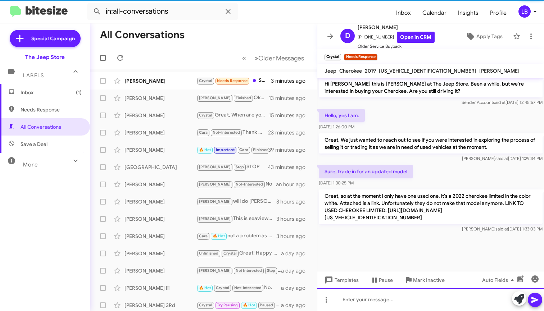
scroll to position [0, 0]
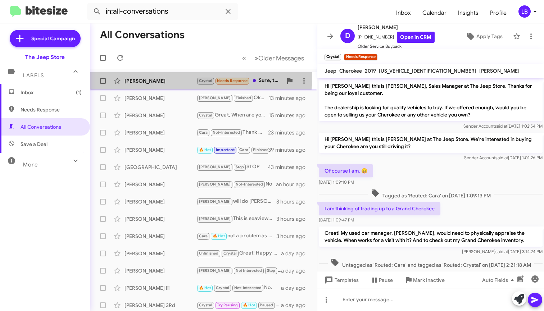
click at [188, 76] on div "Diane Scott Crystal Needs Response Sure, trade in for an updated model 3 minute…" at bounding box center [204, 81] width 216 height 14
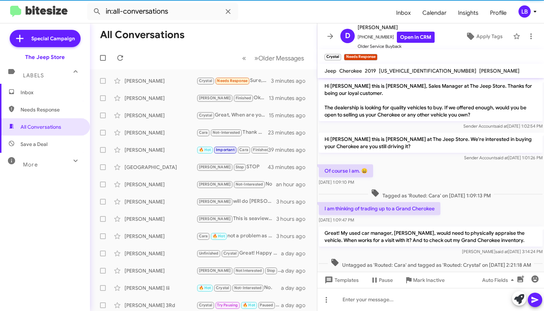
scroll to position [471, 0]
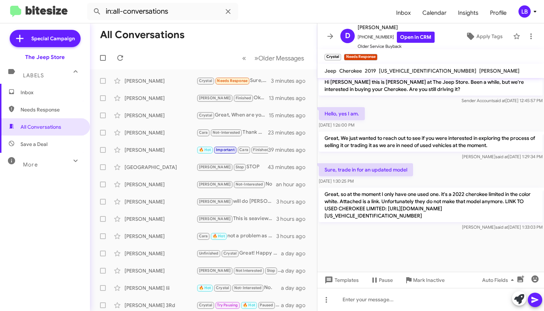
drag, startPoint x: 443, startPoint y: 107, endPoint x: 412, endPoint y: 110, distance: 31.4
click at [443, 107] on div "Hello, yes I am. Aug 20, 2025, 1:26:00 PM" at bounding box center [430, 118] width 227 height 24
drag, startPoint x: 470, startPoint y: 167, endPoint x: 438, endPoint y: 121, distance: 56.3
click at [470, 166] on div "Sure, trade in for an updated model Aug 20, 2025, 1:30:25 PM" at bounding box center [430, 174] width 227 height 24
click at [429, 104] on div "Hi Diane this is Michael Lefthand at The Jeep Store. Been a while, but we're in…" at bounding box center [430, 90] width 227 height 32
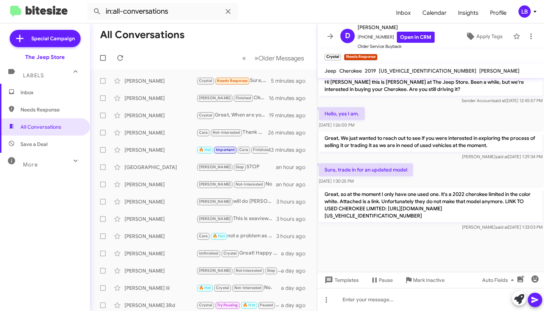
drag, startPoint x: 227, startPoint y: 48, endPoint x: 289, endPoint y: 20, distance: 68.5
click at [227, 48] on mat-toolbar-row "« Previous » Next Older Messages" at bounding box center [203, 57] width 227 height 23
click at [170, 54] on mat-toolbar-row "« Previous » Next Older Messages" at bounding box center [203, 57] width 227 height 23
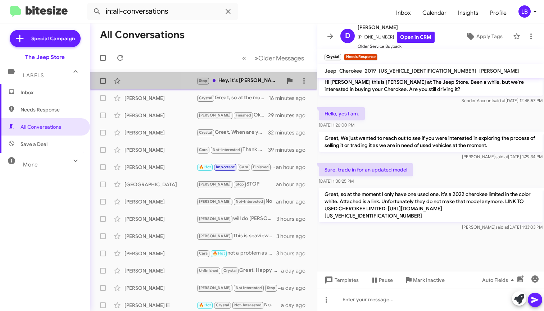
click at [244, 83] on div "Stop Hey, it's Tina from Toyota World of Lakewood. You can upgrade to the new 2…" at bounding box center [239, 81] width 86 height 8
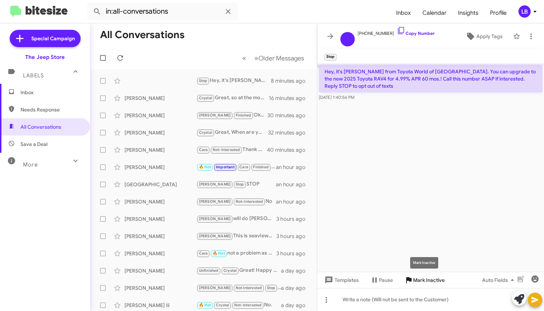
click at [421, 281] on span "Mark Inactive" at bounding box center [429, 280] width 32 height 13
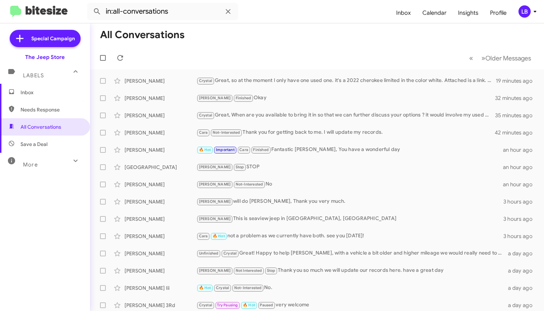
drag, startPoint x: 246, startPoint y: 35, endPoint x: 236, endPoint y: 23, distance: 15.3
click at [246, 35] on mat-toolbar-row "All Conversations" at bounding box center [317, 34] width 454 height 23
click at [268, 17] on form "in:all-conversations" at bounding box center [238, 11] width 303 height 17
click at [284, 37] on mat-toolbar-row "All Conversations" at bounding box center [317, 34] width 454 height 23
click at [286, 19] on form "in:all-conversations" at bounding box center [238, 11] width 303 height 17
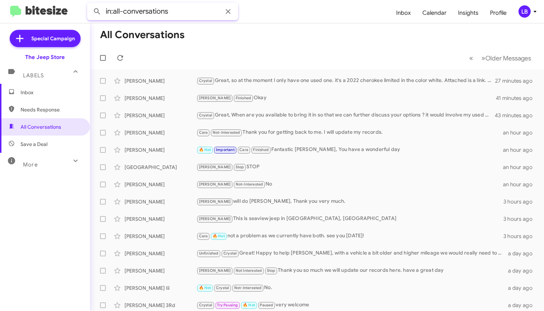
click at [195, 14] on input "in:all-conversations" at bounding box center [162, 11] width 151 height 17
drag, startPoint x: 195, startPoint y: 14, endPoint x: 71, endPoint y: -7, distance: 125.8
click at [71, 0] on html "in:all-conversations Inbox Calendar Insights Profile LB Special Campaign The Je…" at bounding box center [272, 155] width 544 height 311
click at [272, 27] on mat-toolbar-row "All Conversations" at bounding box center [317, 34] width 454 height 23
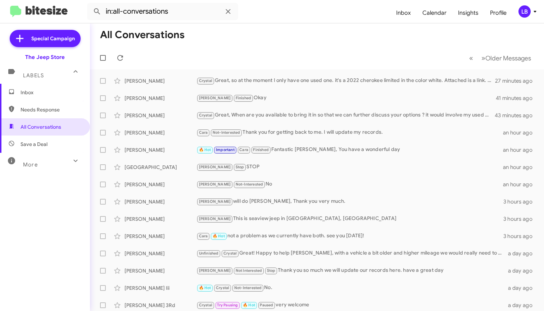
click at [276, 23] on mat-divider at bounding box center [272, 23] width 544 height 0
click at [235, 11] on span at bounding box center [228, 11] width 14 height 9
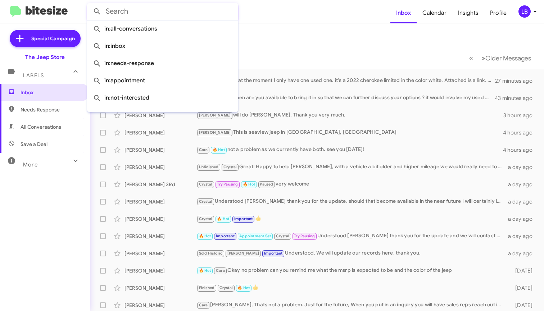
click at [407, 52] on mat-toolbar-row "« Previous » Next Older Messages" at bounding box center [317, 57] width 454 height 23
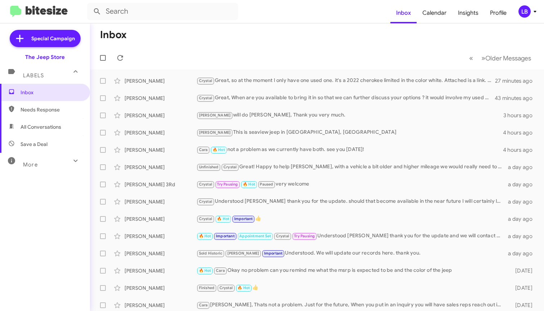
click at [378, 50] on mat-toolbar-row "« Previous » Next Older Messages" at bounding box center [317, 57] width 454 height 23
click at [379, 50] on mat-toolbar-row "« Previous » Next Older Messages" at bounding box center [317, 57] width 454 height 23
click at [322, 14] on form at bounding box center [238, 11] width 303 height 17
click at [320, 34] on mat-toolbar-row "Inbox" at bounding box center [317, 34] width 454 height 23
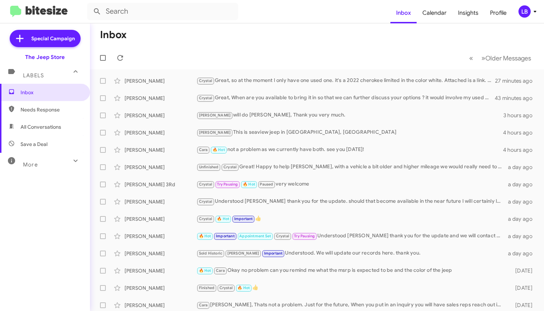
click at [301, 23] on mat-toolbar "Inbox Calendar Insights Profile LB" at bounding box center [272, 11] width 544 height 23
click at [321, 14] on form at bounding box center [238, 11] width 303 height 17
click at [307, 15] on form at bounding box center [238, 11] width 303 height 17
click at [313, 40] on mat-toolbar-row "Inbox" at bounding box center [317, 34] width 454 height 23
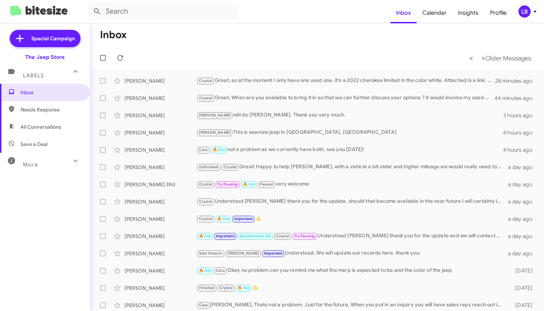
click at [305, 20] on form at bounding box center [238, 11] width 303 height 17
click at [303, 18] on form at bounding box center [238, 11] width 303 height 17
drag, startPoint x: 278, startPoint y: 38, endPoint x: 279, endPoint y: 8, distance: 29.9
click at [278, 38] on mat-toolbar-row "Inbox" at bounding box center [317, 34] width 454 height 23
click at [279, 8] on form at bounding box center [238, 11] width 303 height 17
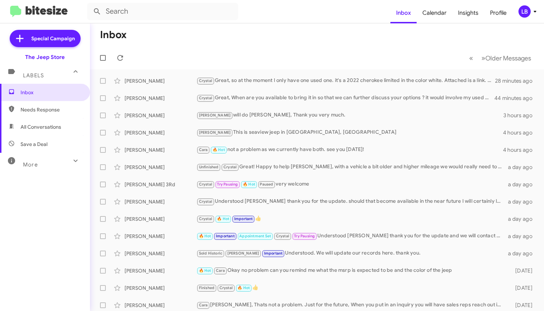
drag, startPoint x: 271, startPoint y: 26, endPoint x: 274, endPoint y: 21, distance: 5.6
click at [272, 26] on mat-toolbar-row "Inbox" at bounding box center [317, 34] width 454 height 23
click at [274, 21] on mat-toolbar "Inbox Calendar Insights Profile LB" at bounding box center [272, 11] width 544 height 23
click at [280, 18] on form at bounding box center [238, 11] width 303 height 17
click at [310, 50] on mat-toolbar-row "« Previous » Next Older Messages" at bounding box center [317, 57] width 454 height 23
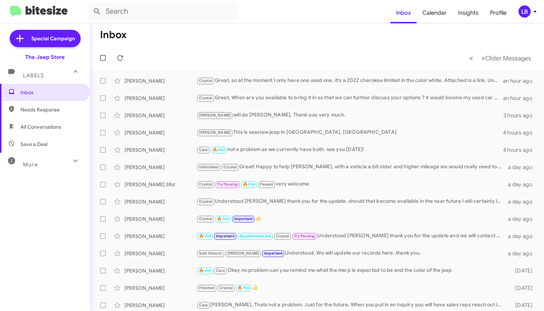
click at [289, 30] on mat-toolbar-row "Inbox" at bounding box center [317, 34] width 454 height 23
click at [282, 22] on div "Inbox Calendar Insights Profile LB Special Campaign The Jeep Store Labels Inbox…" at bounding box center [272, 155] width 544 height 311
click at [252, 58] on mat-toolbar-row "« Previous » Next Older Messages" at bounding box center [317, 57] width 454 height 23
click at [329, 14] on form at bounding box center [238, 11] width 303 height 17
click at [262, 41] on mat-toolbar-row "Inbox" at bounding box center [317, 34] width 454 height 23
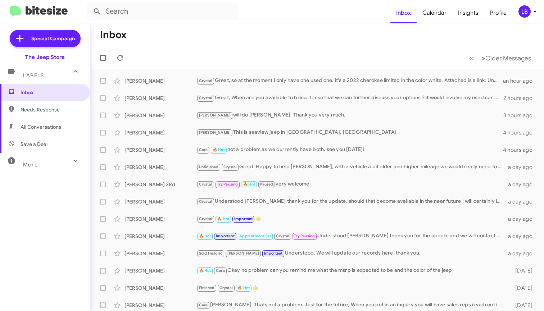
click at [172, 67] on mat-toolbar-row "« Previous » Next Older Messages" at bounding box center [317, 57] width 454 height 23
click at [352, 52] on mat-toolbar-row "« Previous » Next Older Messages" at bounding box center [317, 57] width 454 height 23
click at [39, 126] on span "All Conversations" at bounding box center [41, 126] width 41 height 7
type input "in:all-conversations"
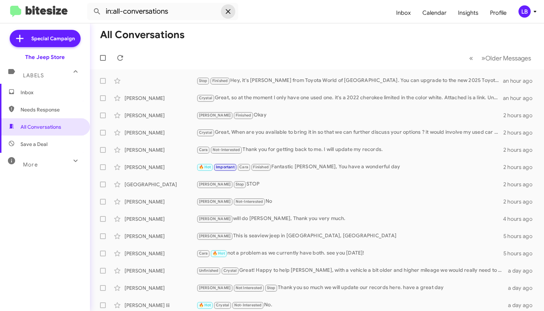
click at [227, 12] on icon at bounding box center [228, 11] width 5 height 5
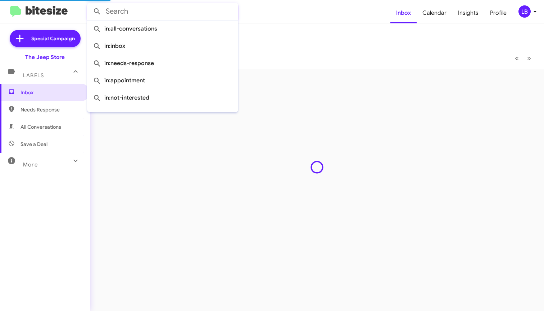
click at [296, 37] on mat-toolbar-row "Inbox" at bounding box center [317, 34] width 454 height 23
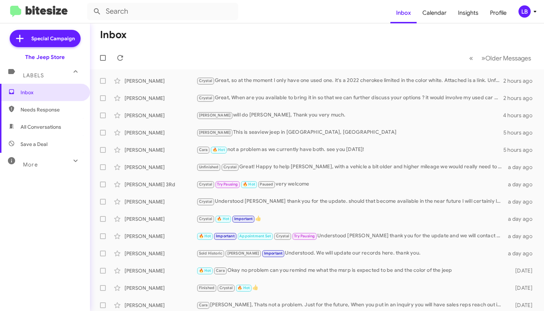
click at [270, 24] on mat-toolbar-row "Inbox" at bounding box center [317, 34] width 454 height 23
click at [318, 43] on mat-toolbar-row "Inbox" at bounding box center [317, 34] width 454 height 23
click at [270, 22] on mat-toolbar "Inbox Calendar Insights Profile LB" at bounding box center [272, 11] width 544 height 23
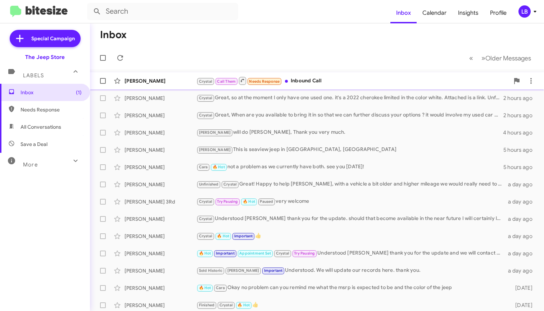
click at [307, 77] on div "Crystal Call Them Needs Response Inbound Call" at bounding box center [352, 80] width 313 height 9
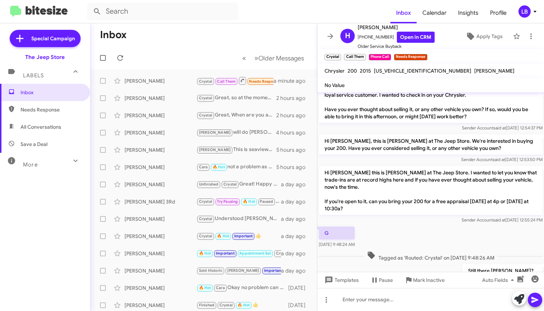
scroll to position [87, 0]
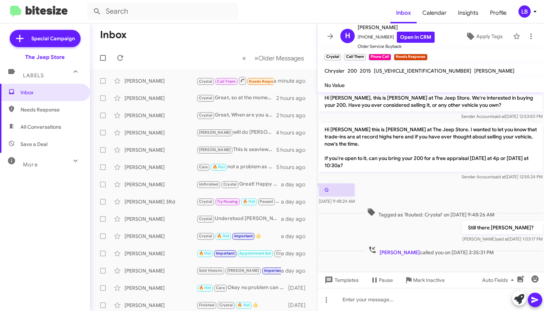
click at [164, 33] on mat-toolbar-row "Inbox" at bounding box center [203, 34] width 227 height 23
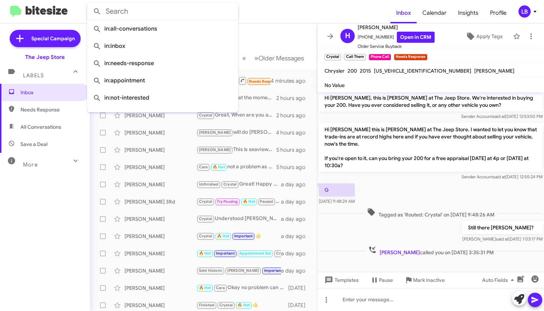
click at [201, 6] on input "text" at bounding box center [162, 11] width 151 height 17
click at [278, 37] on mat-toolbar-row "Inbox" at bounding box center [203, 34] width 227 height 23
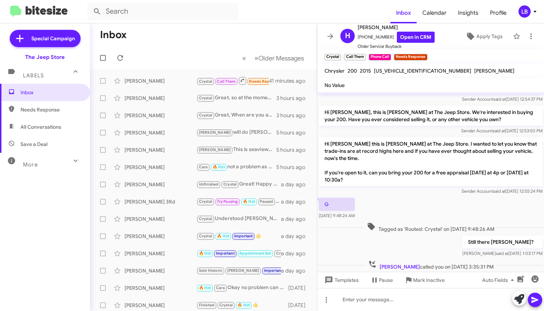
scroll to position [87, 0]
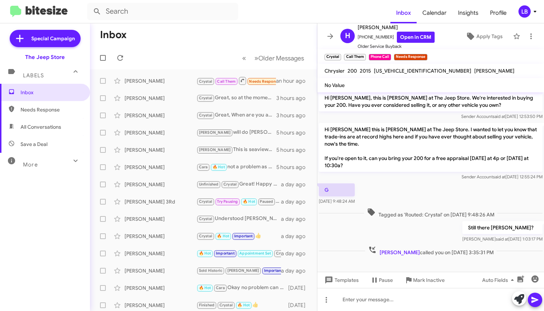
click at [196, 33] on mat-toolbar-row "Inbox" at bounding box center [203, 34] width 227 height 23
click at [421, 180] on div "Sender Account said at Jul 23, 2025, 12:55:24 PM" at bounding box center [431, 176] width 224 height 7
drag, startPoint x: 405, startPoint y: 105, endPoint x: 398, endPoint y: 116, distance: 13.8
click at [405, 105] on p "Hi Harold, this is Michael Lefthand at The Jeep Store. We're interested in buyi…" at bounding box center [431, 101] width 224 height 20
click at [180, 30] on mat-toolbar-row "Inbox" at bounding box center [203, 34] width 227 height 23
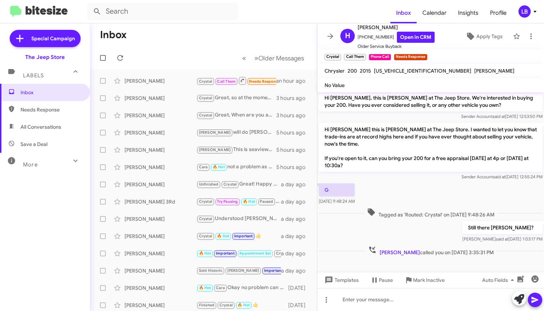
click at [193, 54] on mat-toolbar-row "« Previous » Next Older Messages" at bounding box center [203, 57] width 227 height 23
